Goal: Contribute content

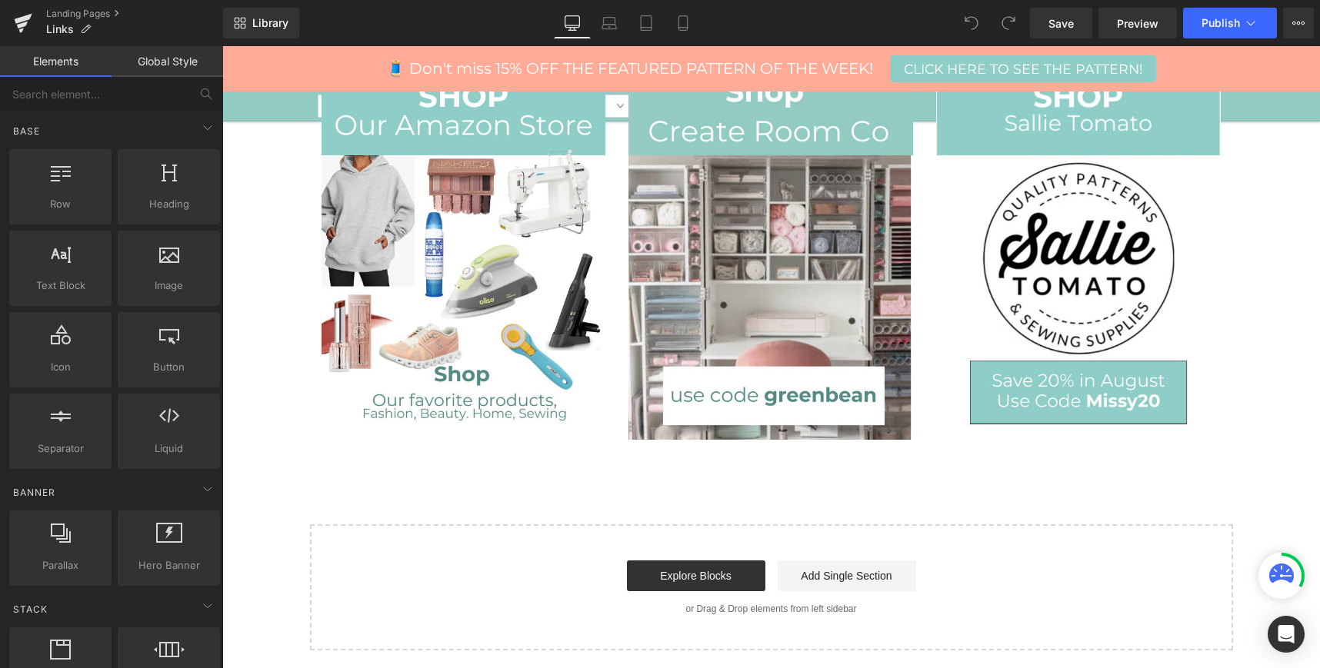
scroll to position [1560, 0]
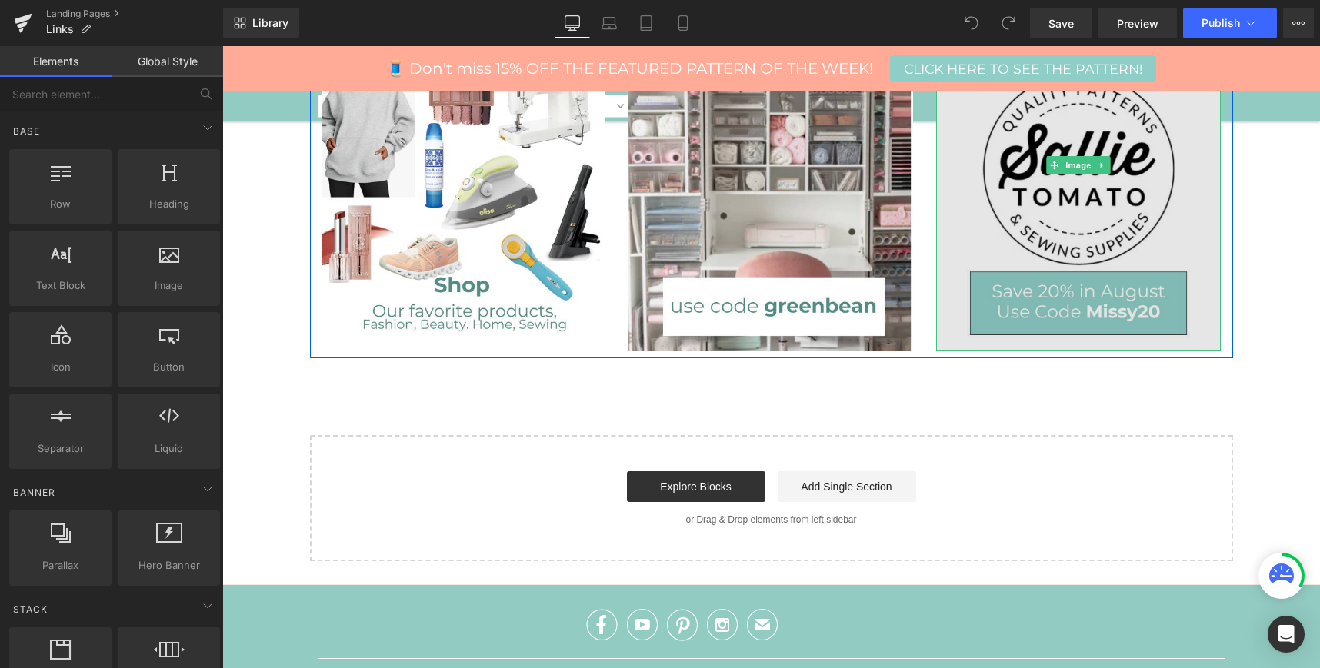
click at [1020, 226] on img at bounding box center [1078, 166] width 285 height 370
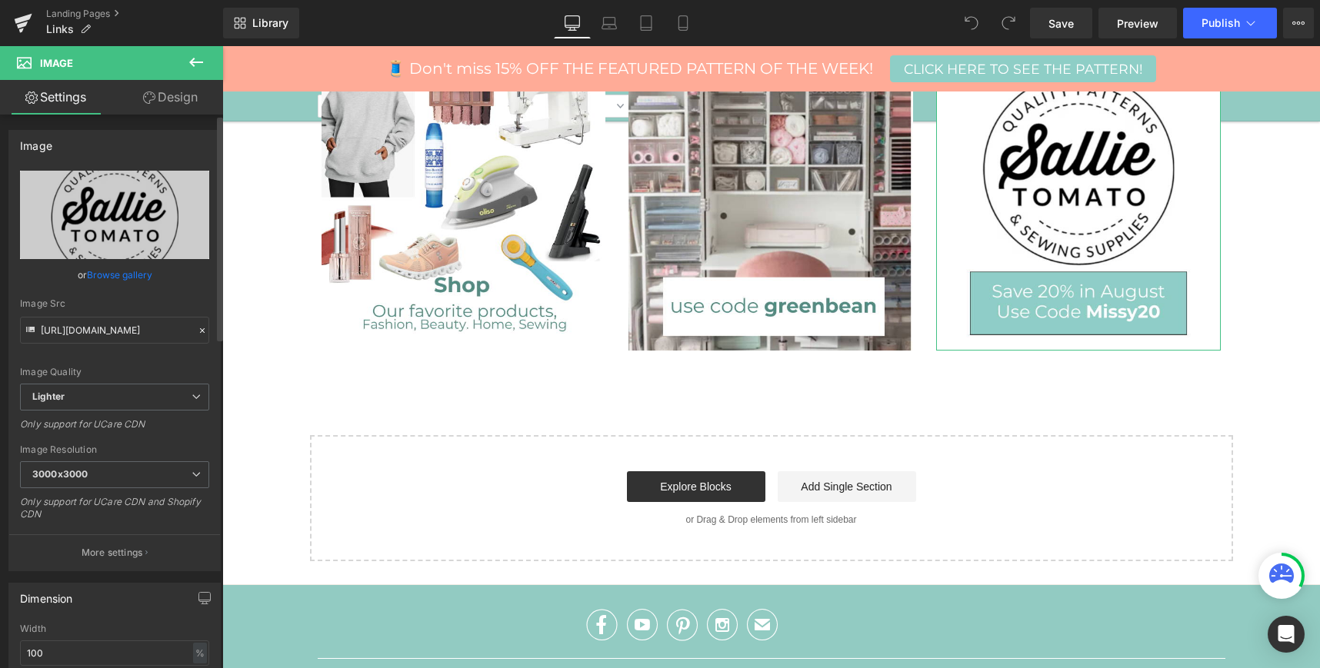
click at [118, 268] on link "Browse gallery" at bounding box center [119, 274] width 65 height 27
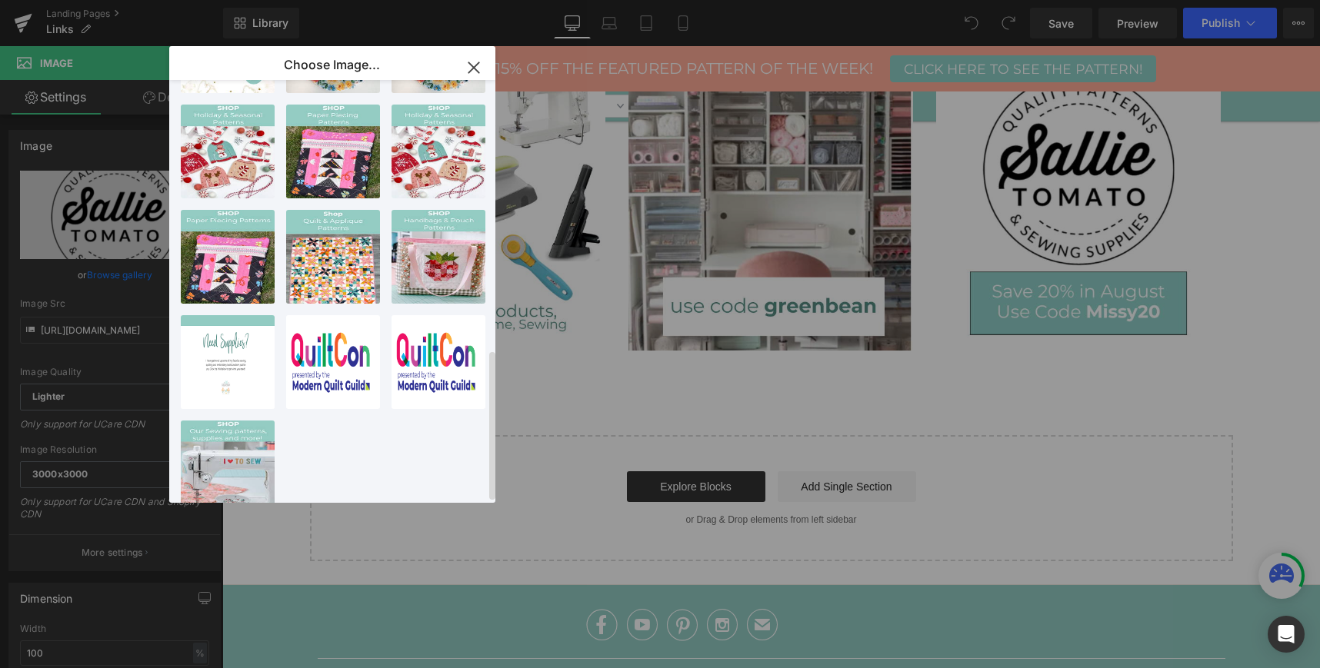
scroll to position [760, 0]
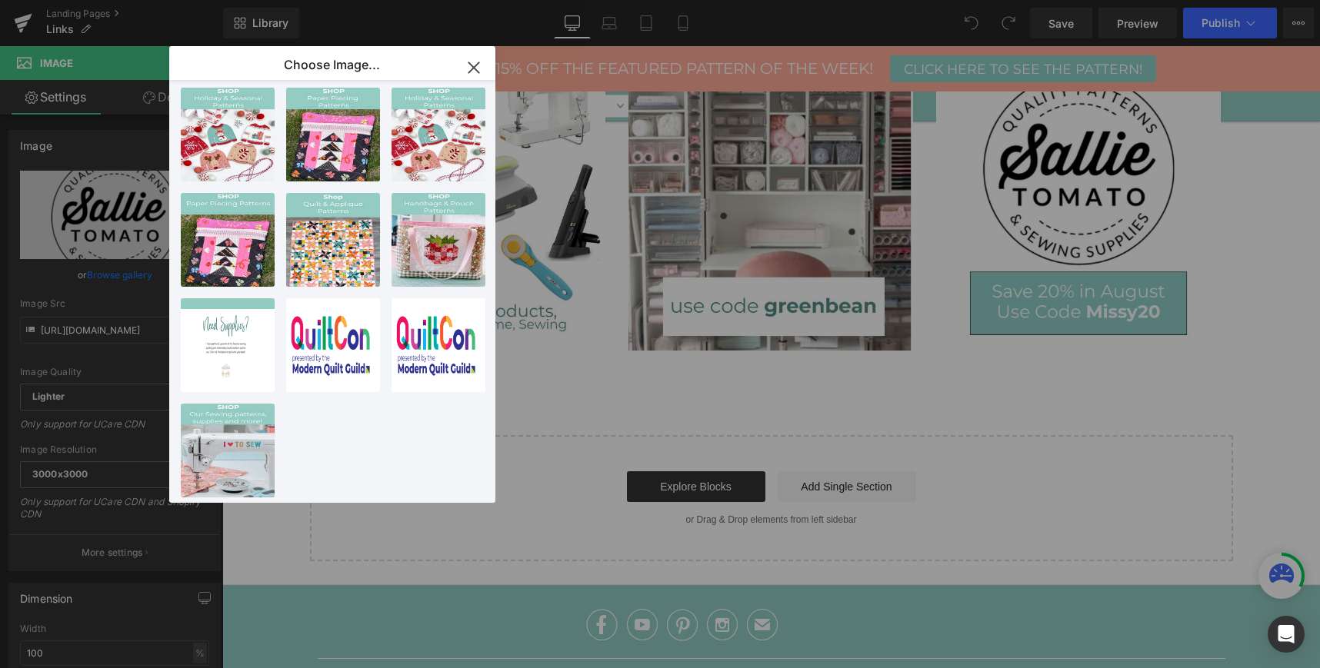
click at [476, 57] on icon "button" at bounding box center [473, 67] width 25 height 25
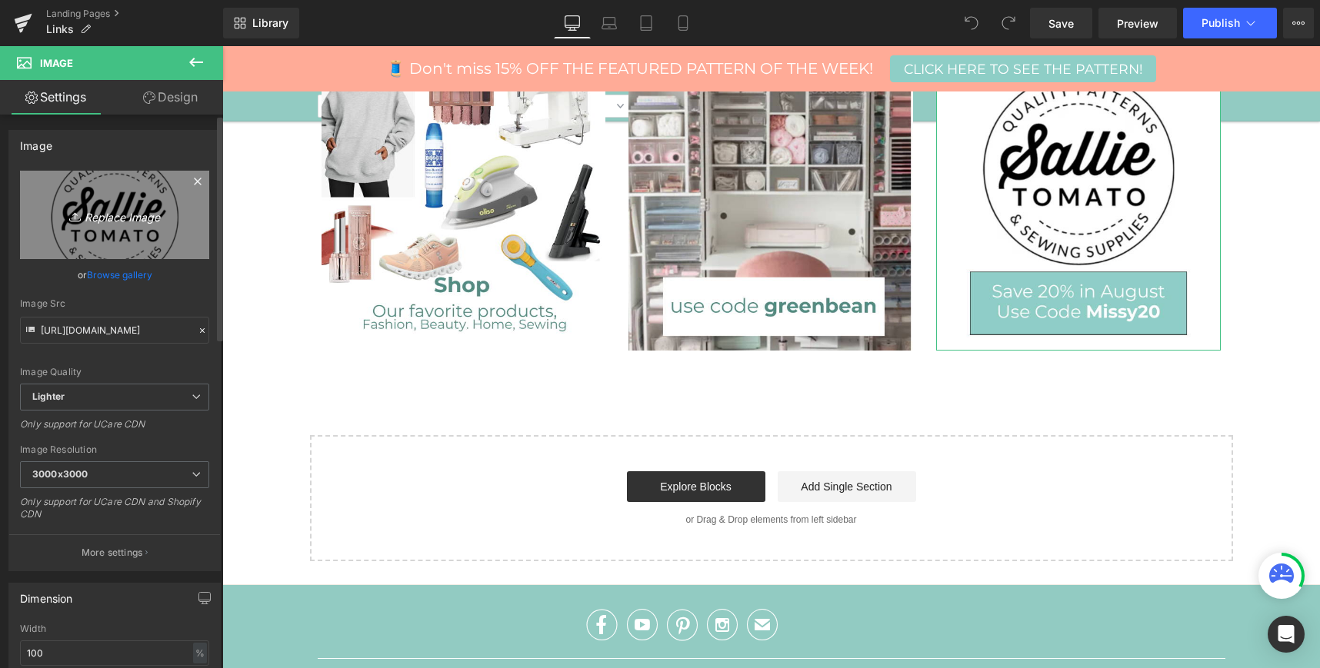
click at [122, 214] on icon "Replace Image" at bounding box center [114, 214] width 123 height 19
click at [126, 218] on icon "Replace Image" at bounding box center [114, 214] width 123 height 19
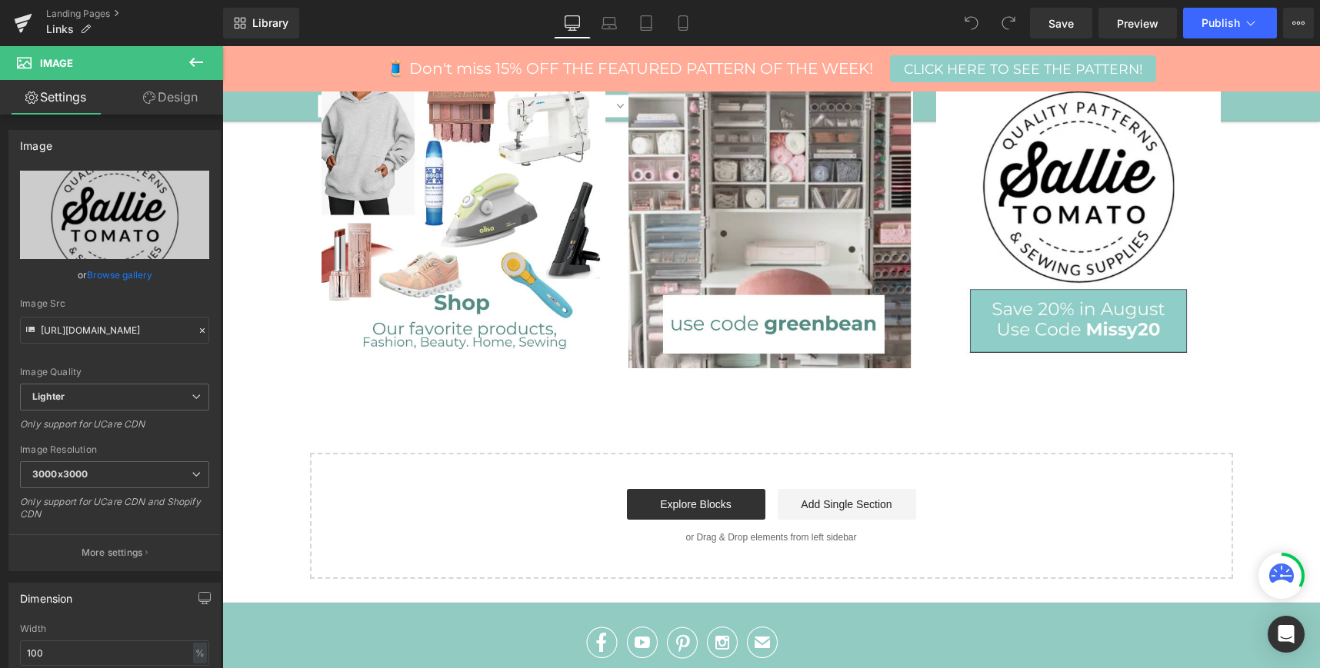
scroll to position [1541, 0]
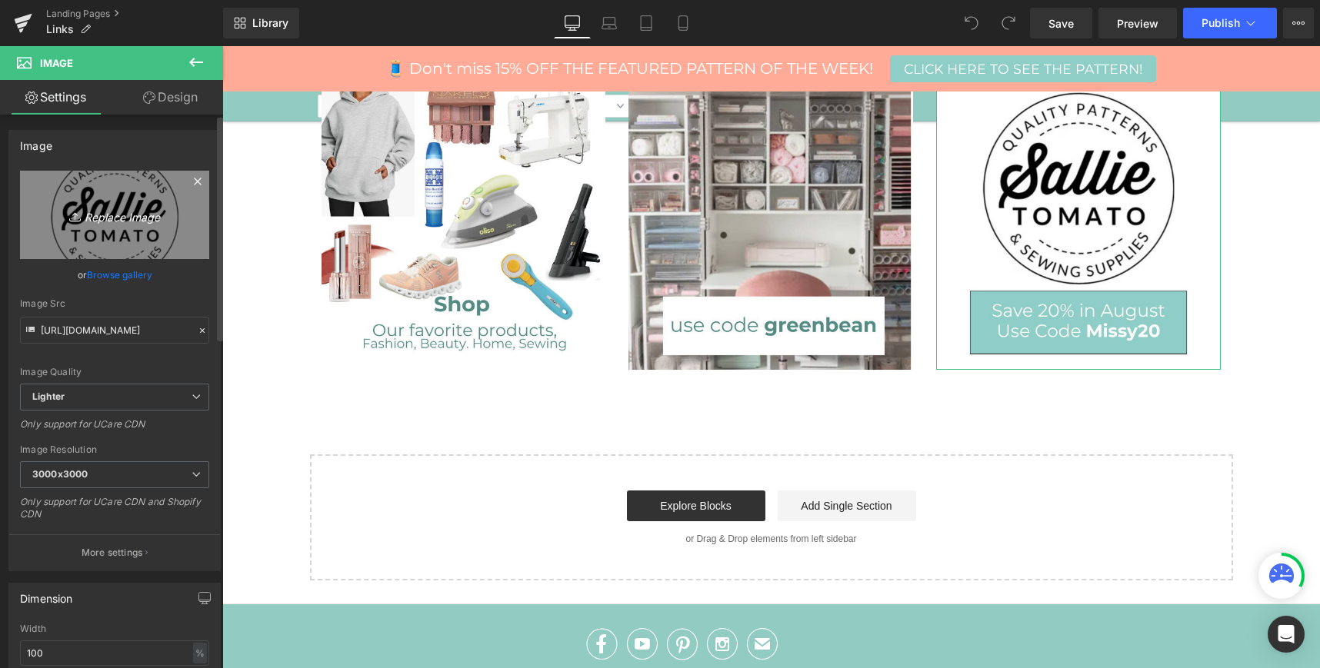
click at [109, 214] on icon "Replace Image" at bounding box center [114, 214] width 123 height 19
type input "C:\fakepath\[DATE] Website - (1).png"
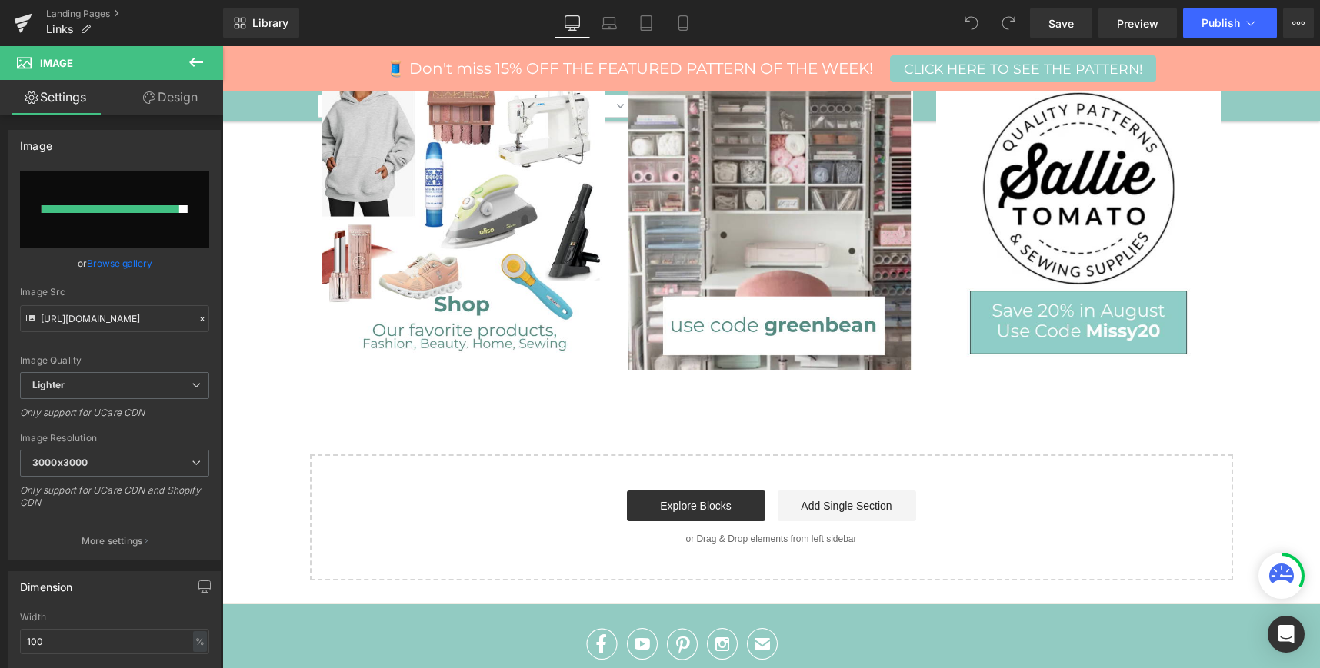
type input "[URL][DOMAIN_NAME]"
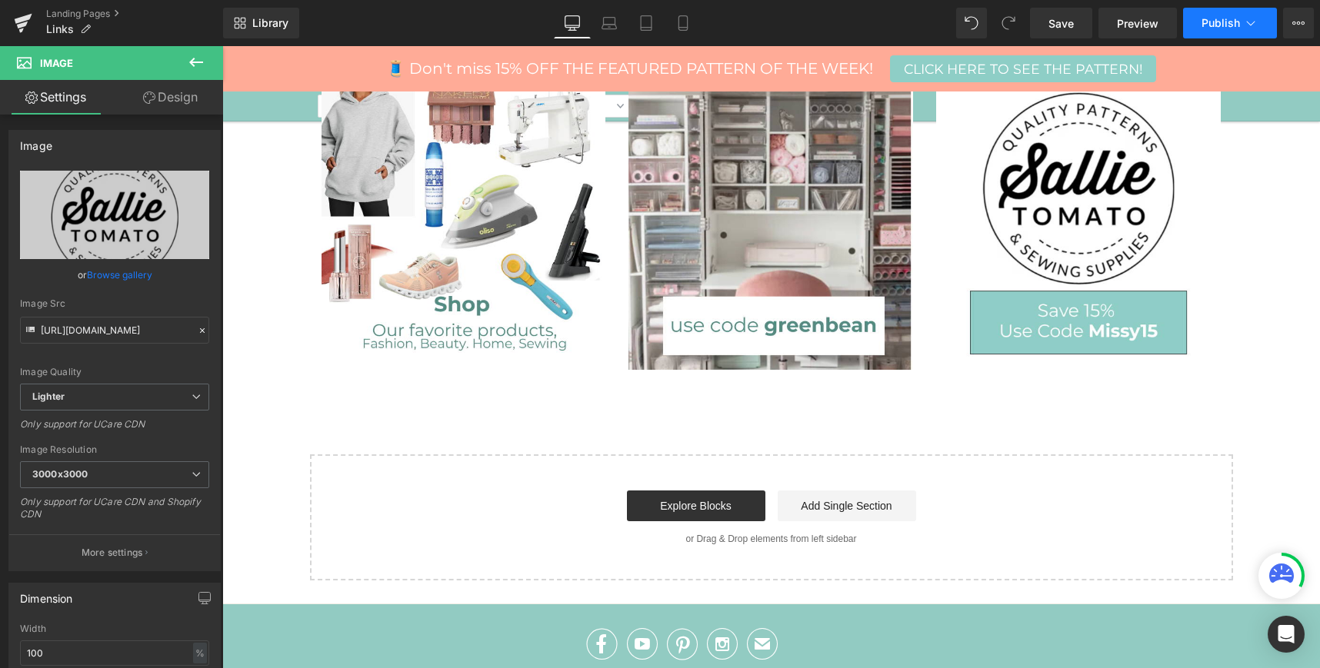
click at [1230, 22] on span "Publish" at bounding box center [1220, 23] width 38 height 12
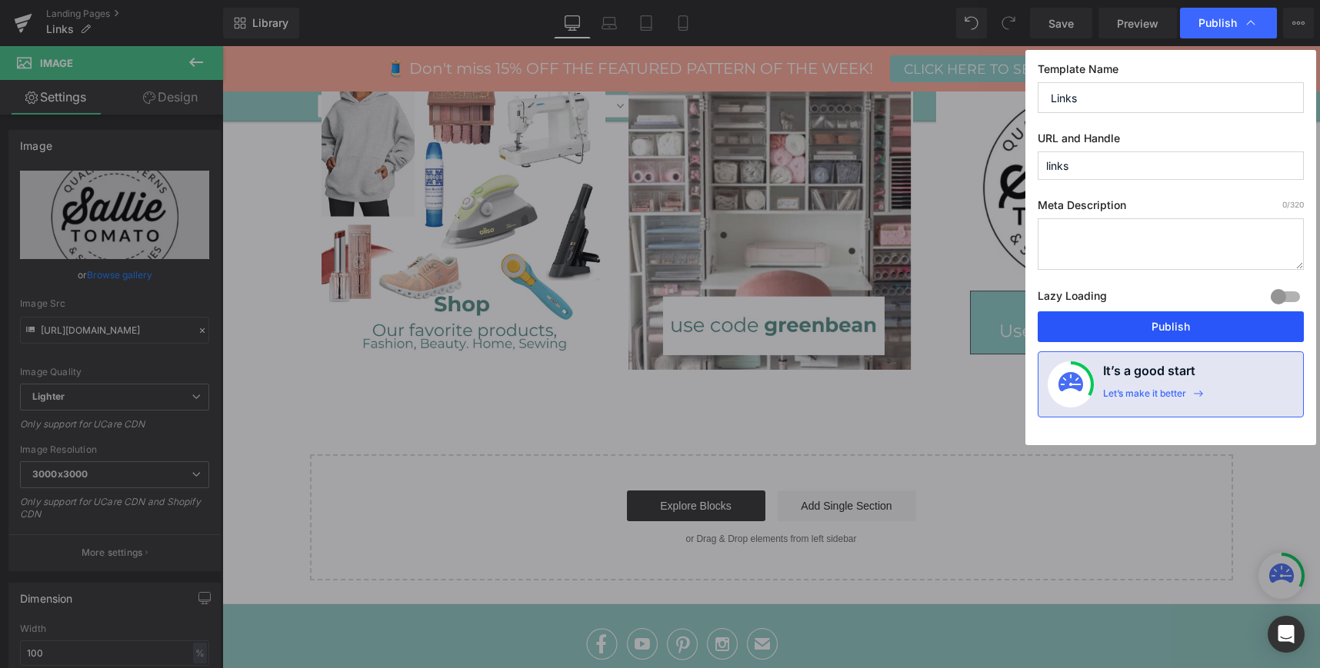
click at [1080, 330] on button "Publish" at bounding box center [1170, 326] width 266 height 31
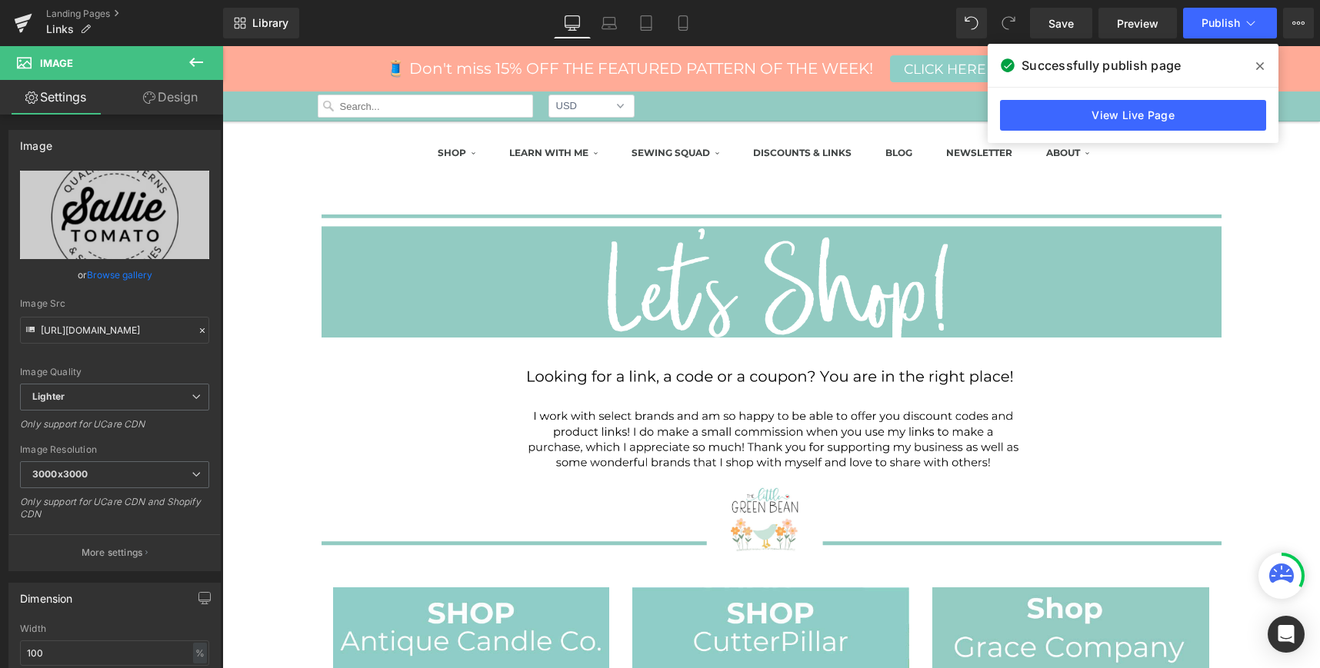
scroll to position [147, 0]
